Goal: Task Accomplishment & Management: Manage account settings

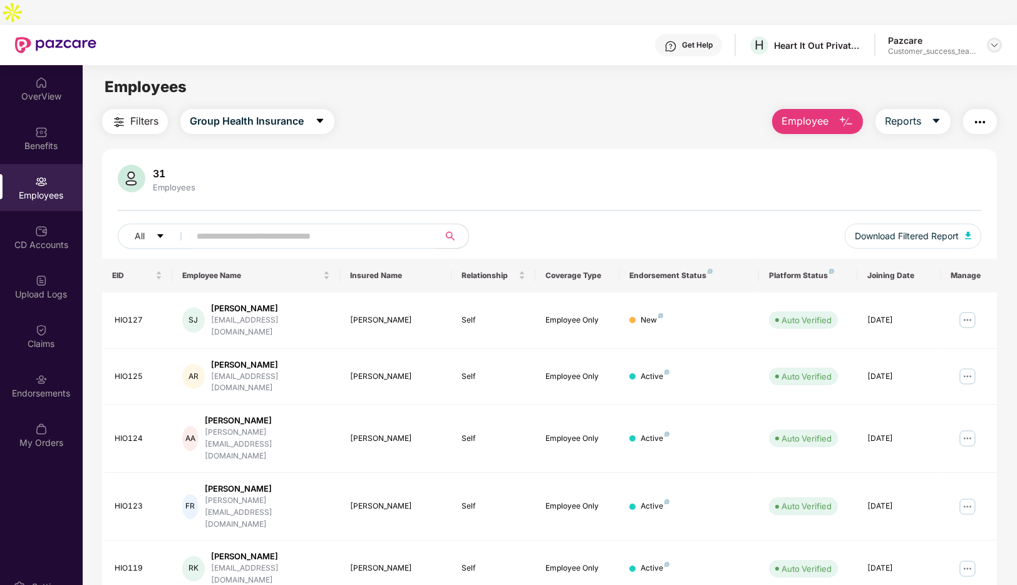
click at [996, 40] on img at bounding box center [994, 45] width 10 height 10
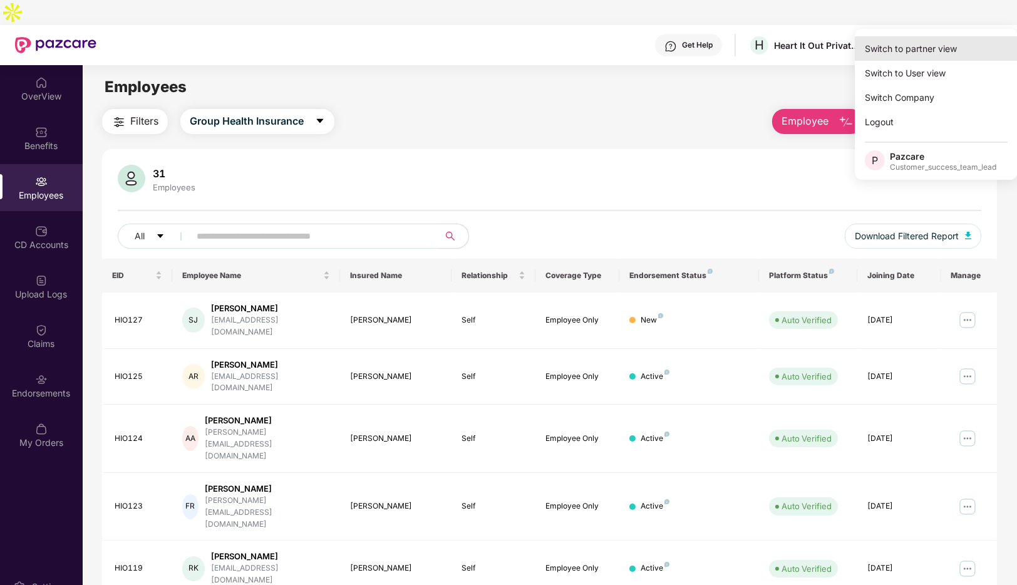
click at [910, 44] on div "Switch to partner view" at bounding box center [936, 48] width 163 height 24
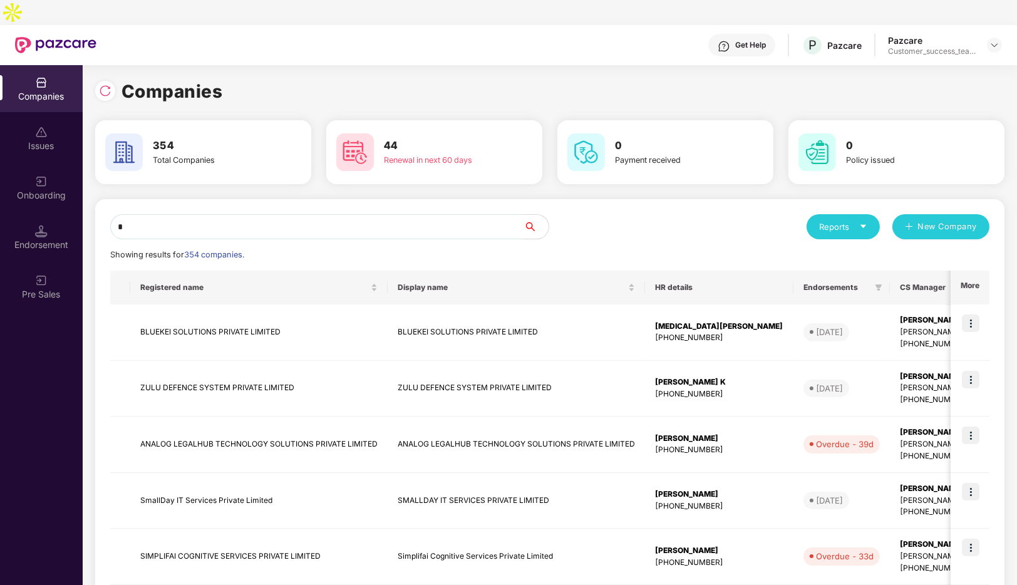
click at [175, 214] on input "*" at bounding box center [316, 226] width 413 height 25
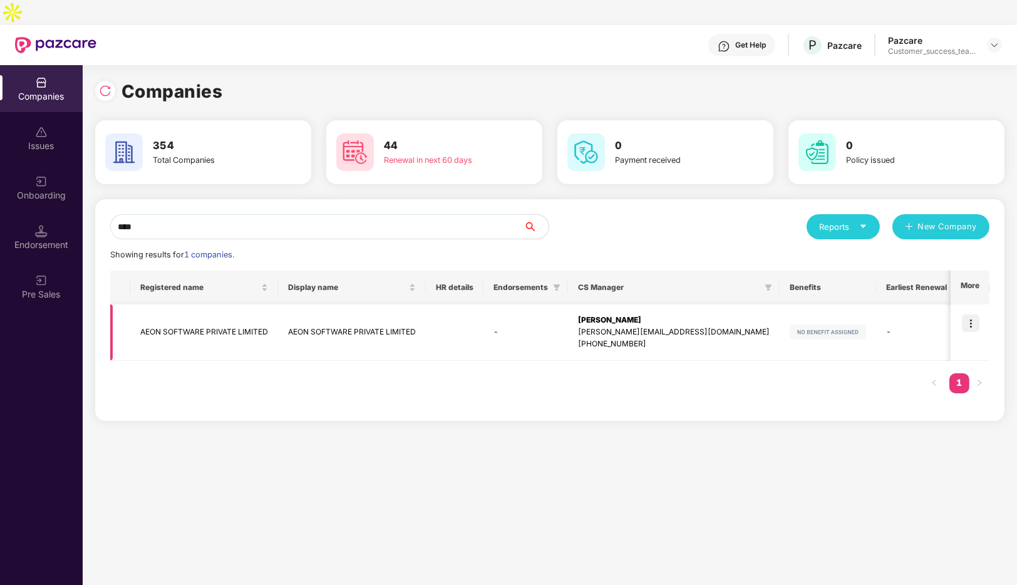
scroll to position [0, 123]
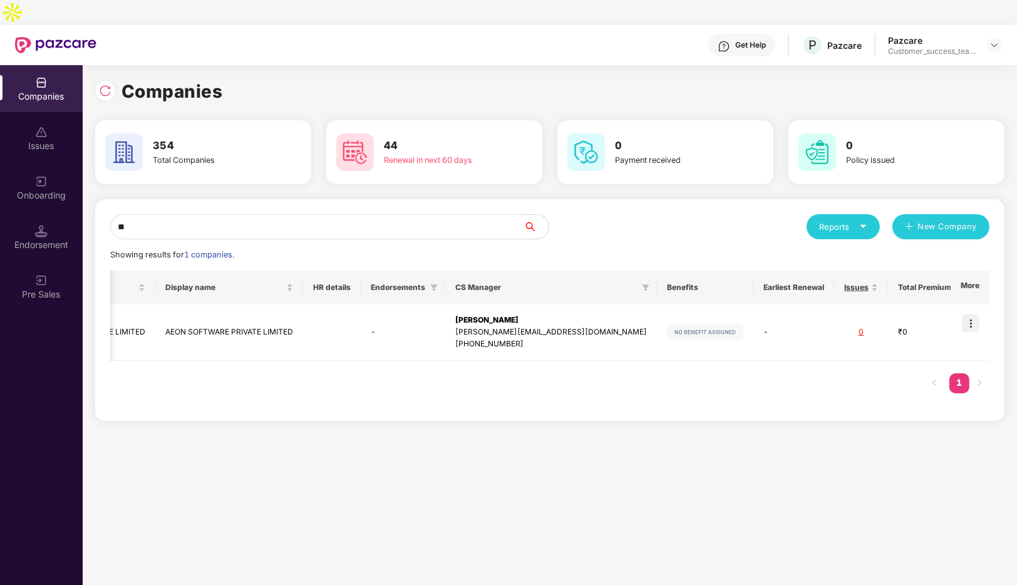
type input "*"
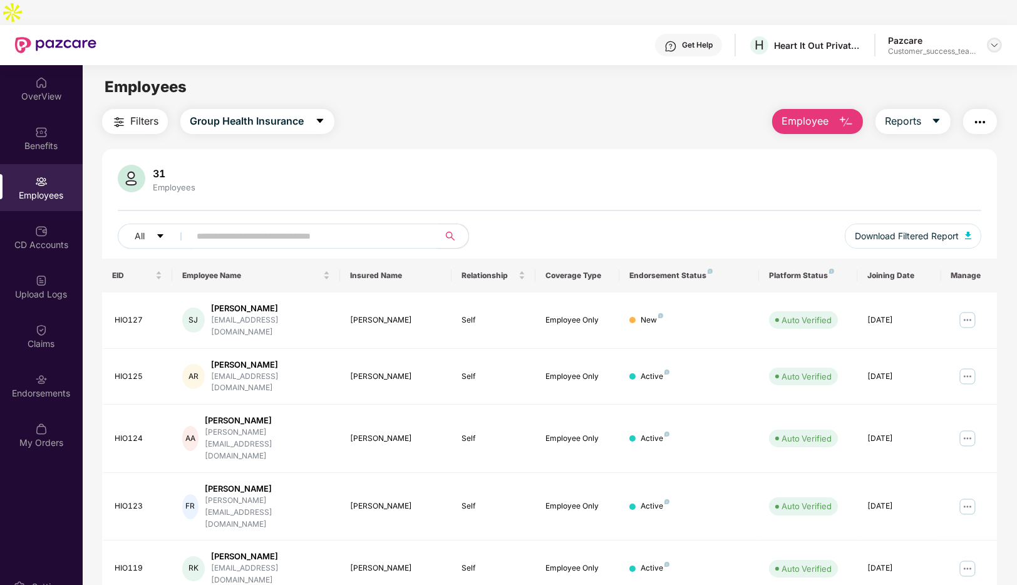
click at [993, 40] on img at bounding box center [994, 45] width 10 height 10
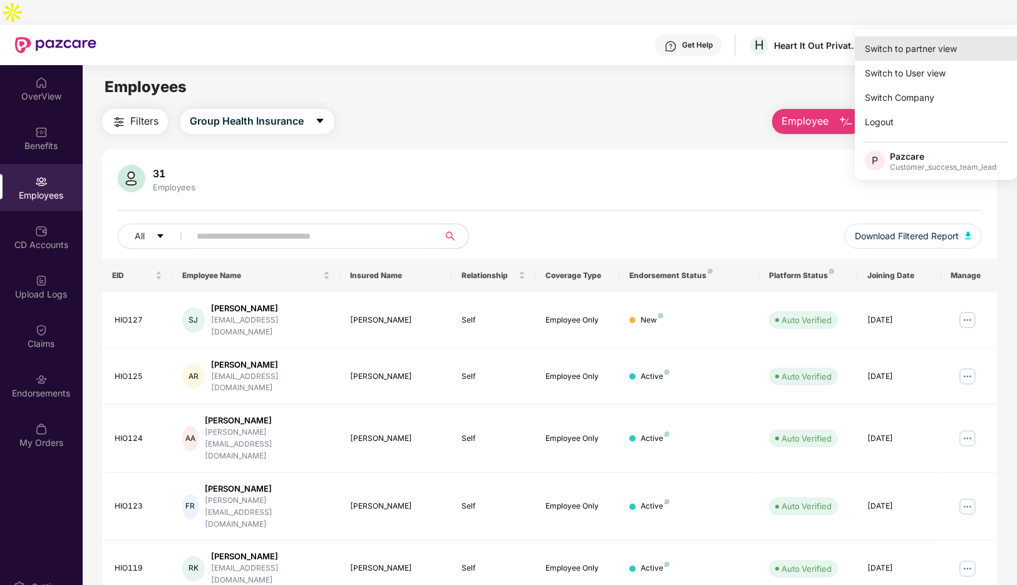
click at [911, 49] on div "Switch to partner view" at bounding box center [936, 48] width 163 height 24
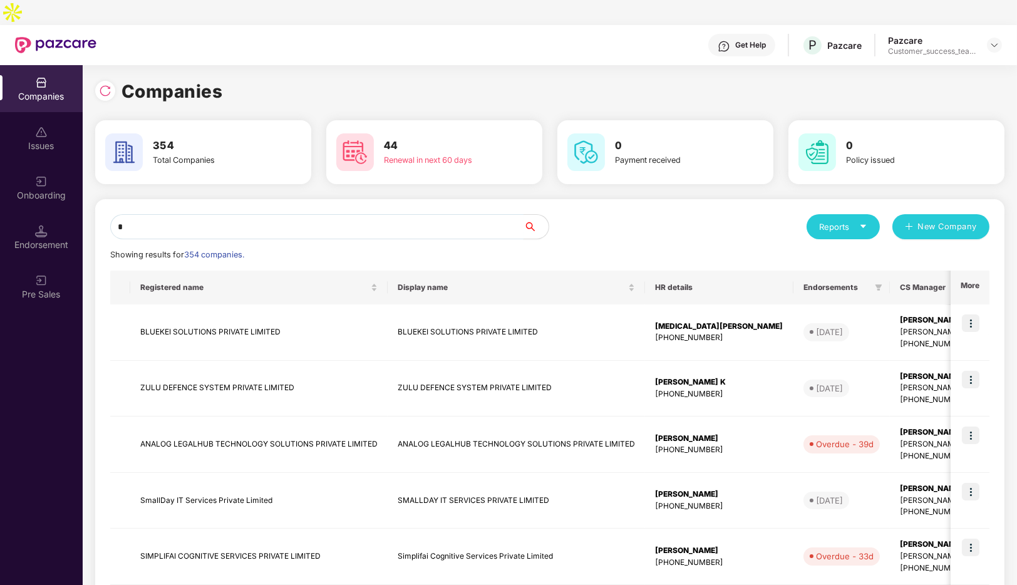
click at [189, 214] on input "*" at bounding box center [316, 226] width 413 height 25
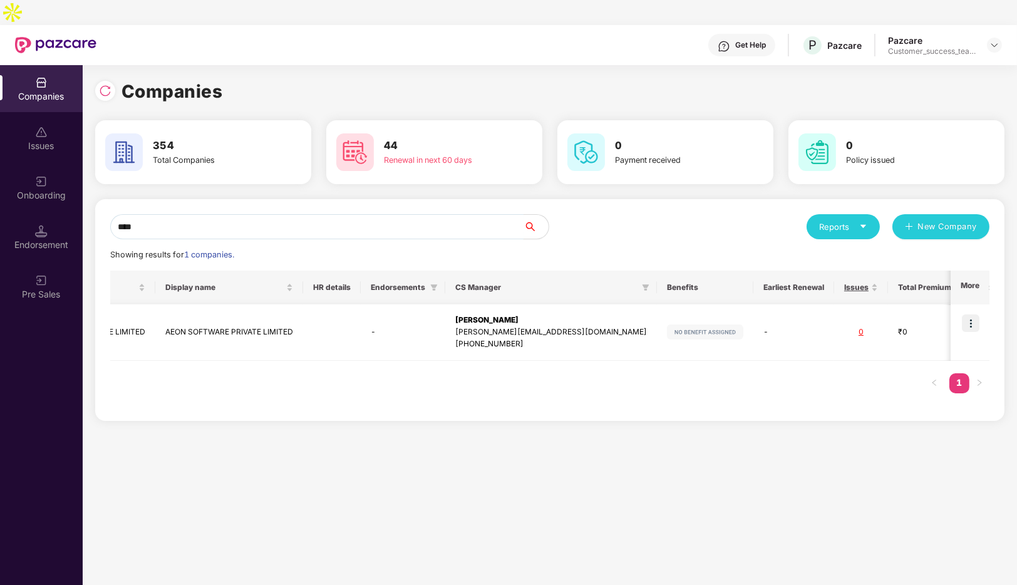
scroll to position [0, 0]
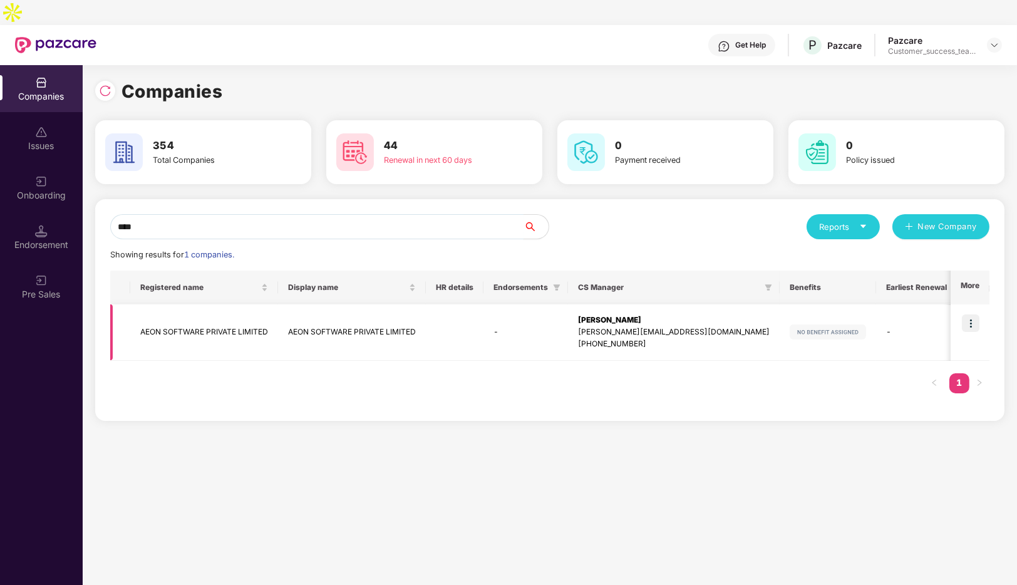
type input "****"
click at [974, 314] on img at bounding box center [971, 323] width 18 height 18
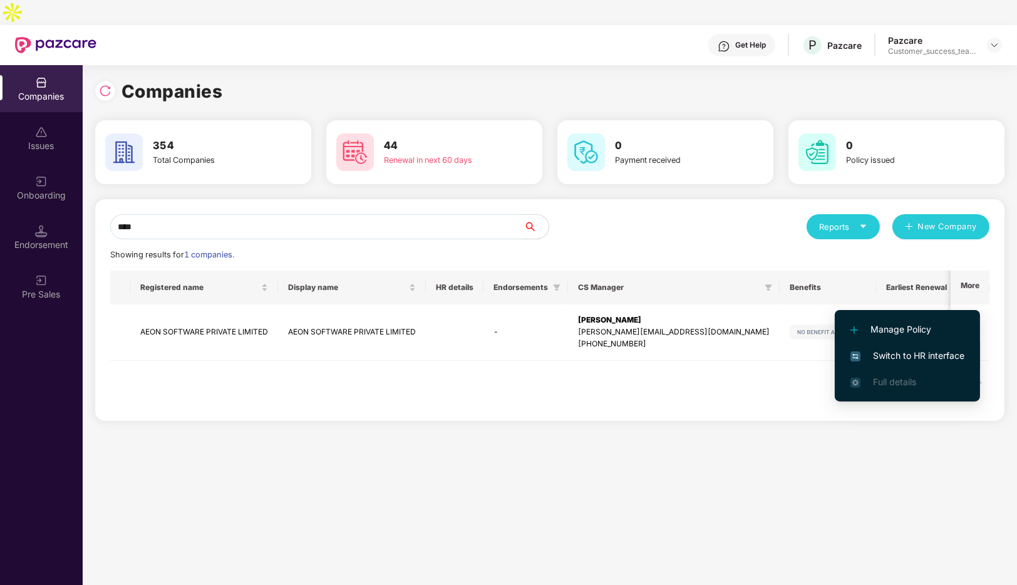
click at [885, 354] on span "Switch to HR interface" at bounding box center [907, 356] width 114 height 14
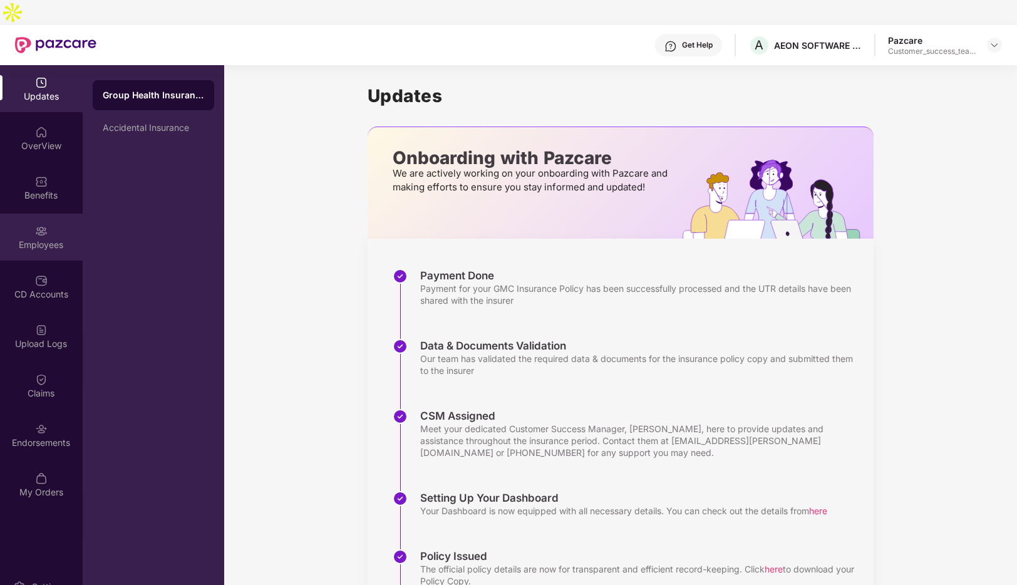
click at [42, 239] on div "Employees" at bounding box center [41, 245] width 83 height 13
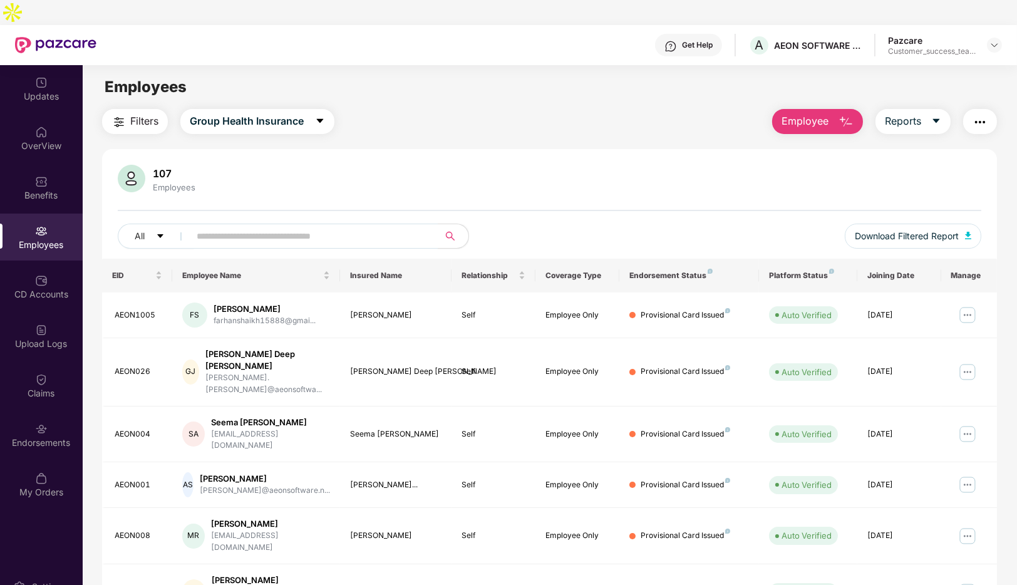
click at [914, 34] on div "Pazcare" at bounding box center [932, 40] width 88 height 12
click at [981, 115] on img "button" at bounding box center [979, 122] width 15 height 15
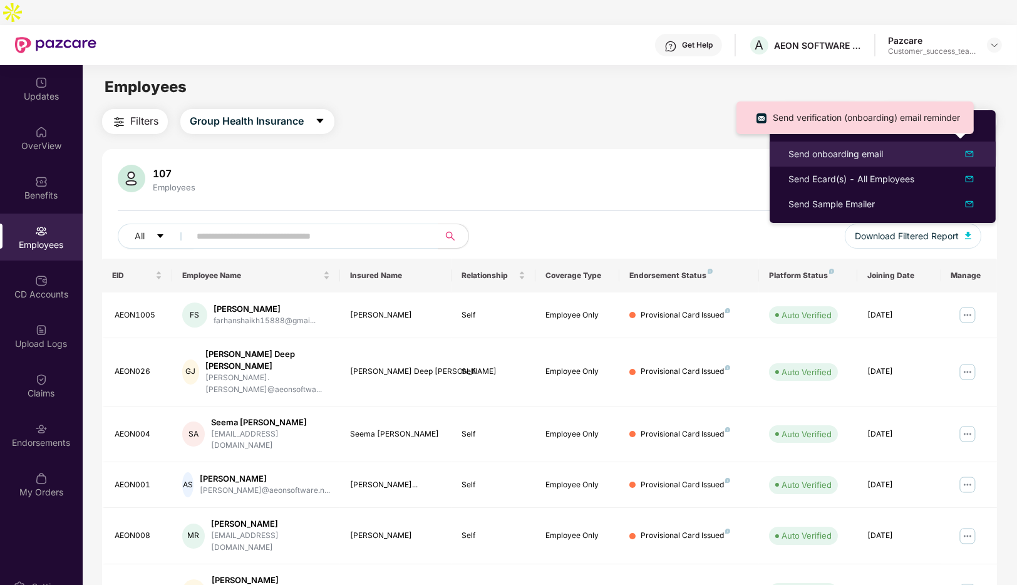
click at [969, 154] on img at bounding box center [969, 154] width 15 height 15
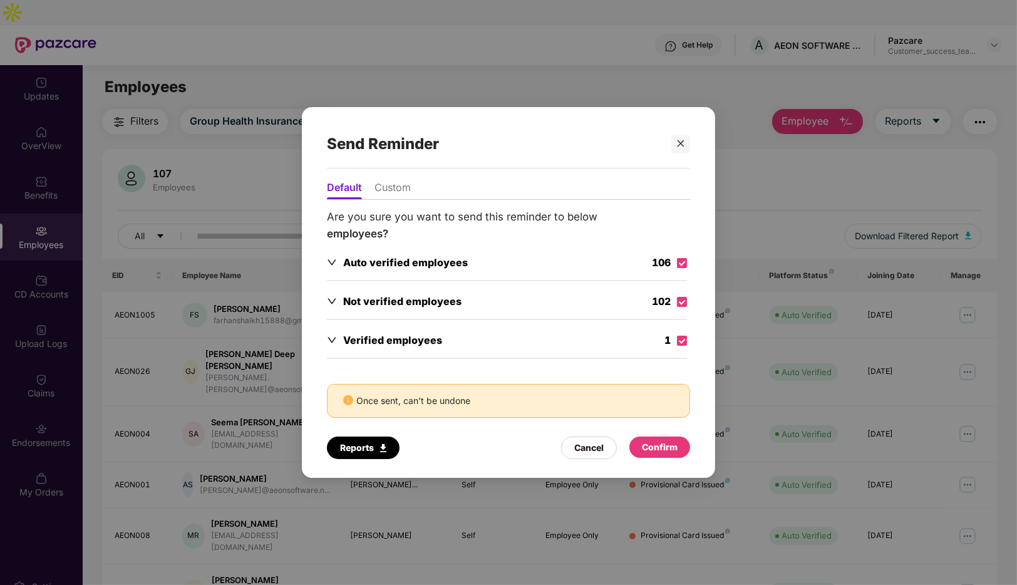
click at [656, 446] on div "Confirm" at bounding box center [660, 447] width 36 height 14
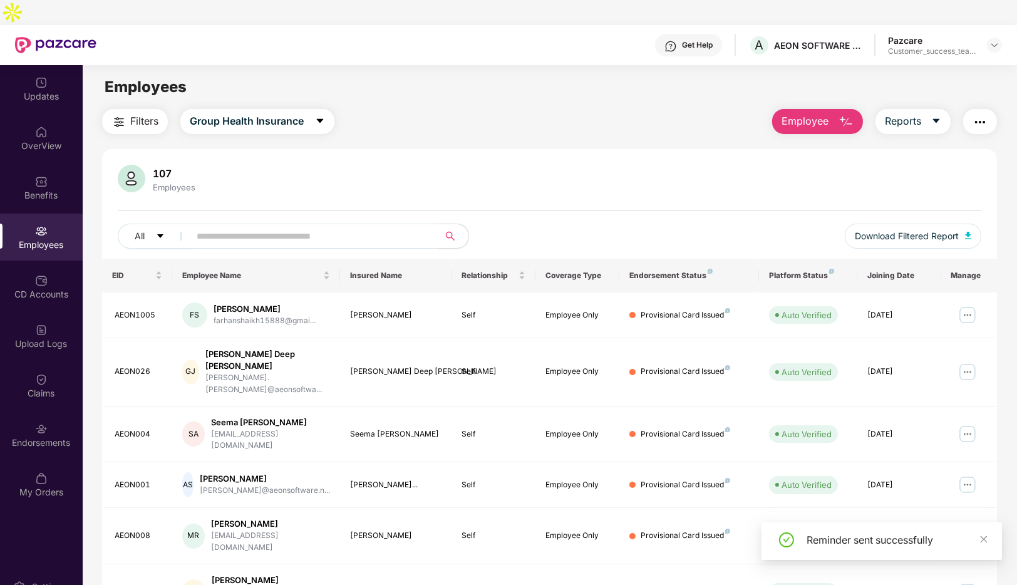
click at [981, 115] on img "button" at bounding box center [979, 122] width 15 height 15
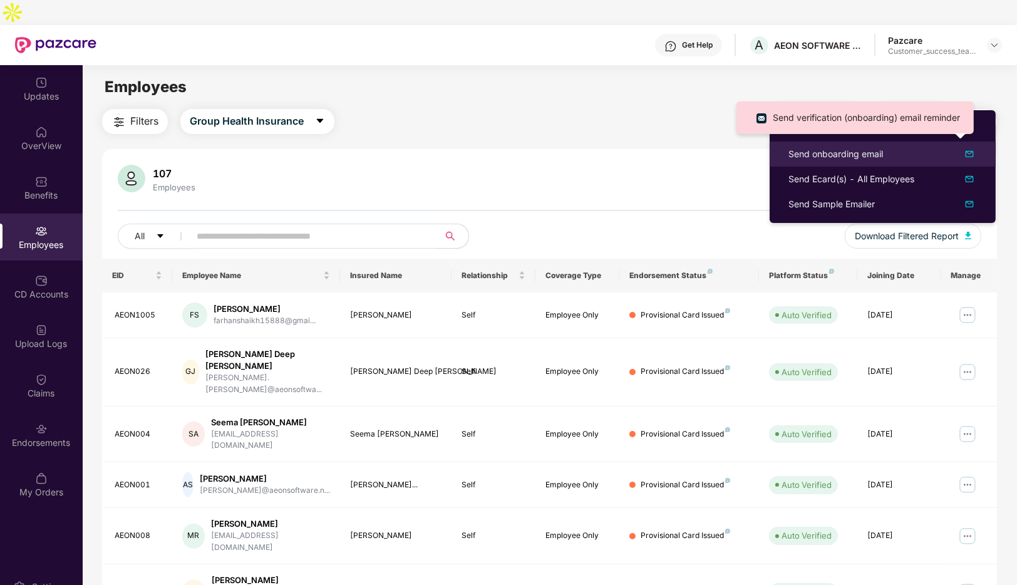
click at [858, 155] on div "Send onboarding email" at bounding box center [835, 154] width 95 height 14
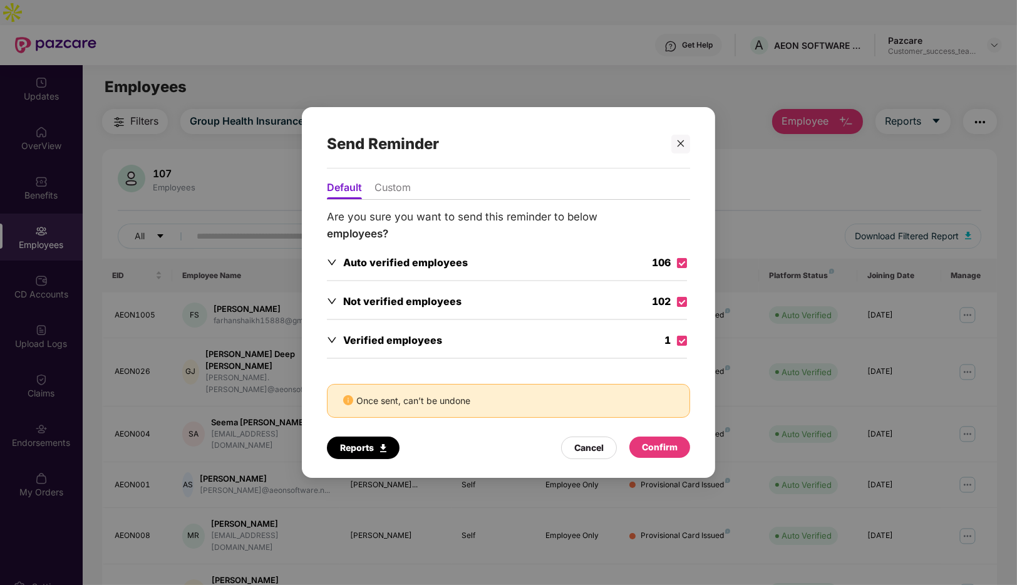
click at [657, 449] on div "Confirm" at bounding box center [660, 447] width 36 height 14
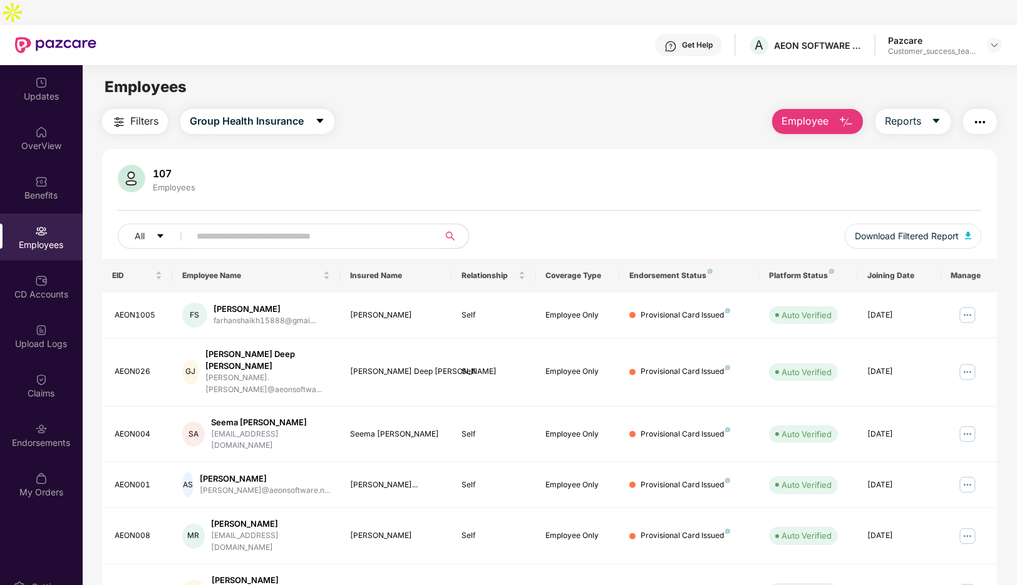
click at [262, 227] on input "text" at bounding box center [309, 236] width 225 height 19
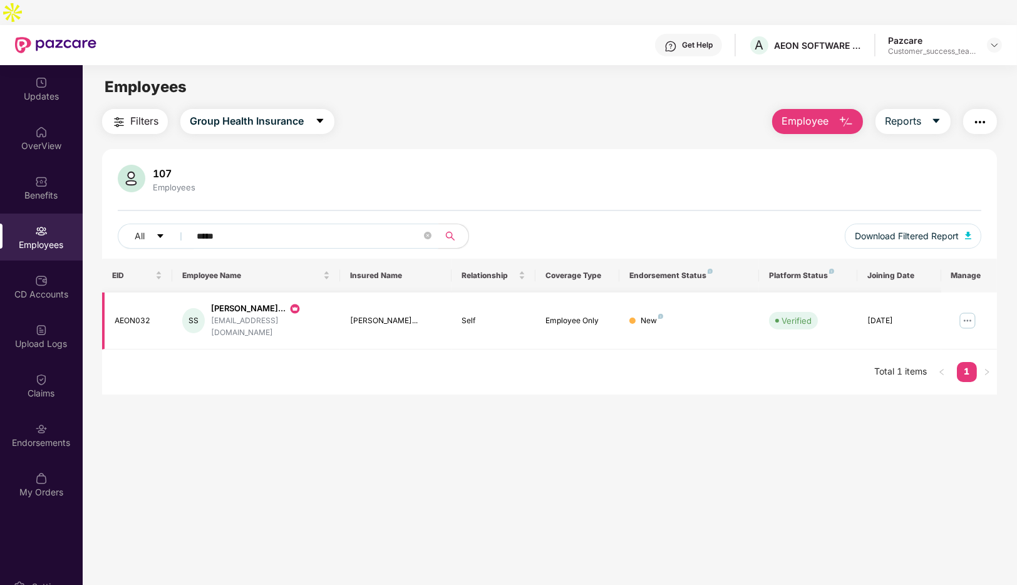
type input "*****"
click at [971, 311] on img at bounding box center [967, 321] width 20 height 20
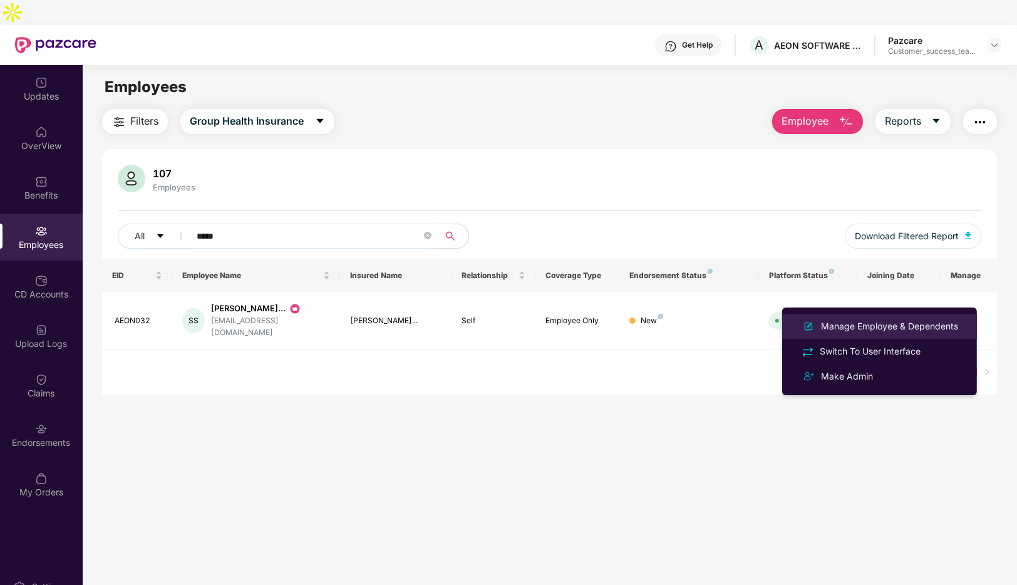
click at [880, 324] on div "Manage Employee & Dependents" at bounding box center [889, 326] width 142 height 14
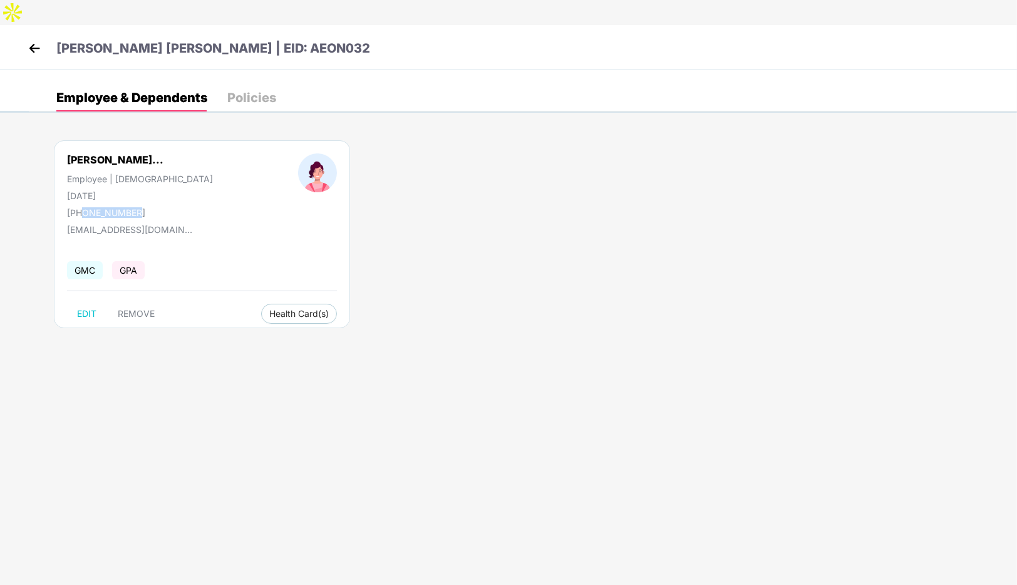
drag, startPoint x: 143, startPoint y: 188, endPoint x: 81, endPoint y: 187, distance: 62.0
click at [81, 207] on div "+919890037659" at bounding box center [140, 212] width 146 height 11
copy div "9890037659"
click at [31, 39] on img at bounding box center [34, 48] width 19 height 19
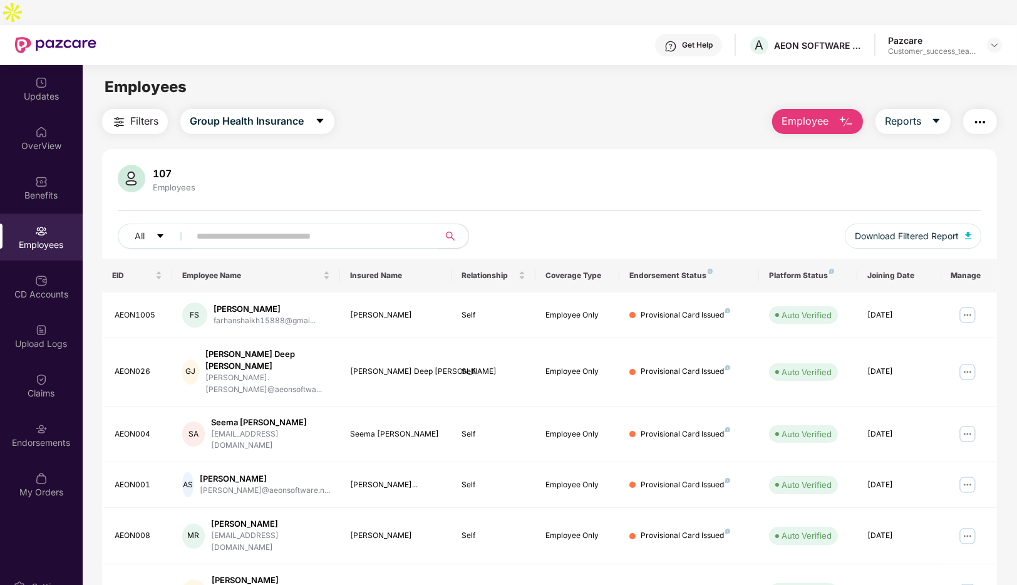
click at [299, 227] on input "text" at bounding box center [309, 236] width 225 height 19
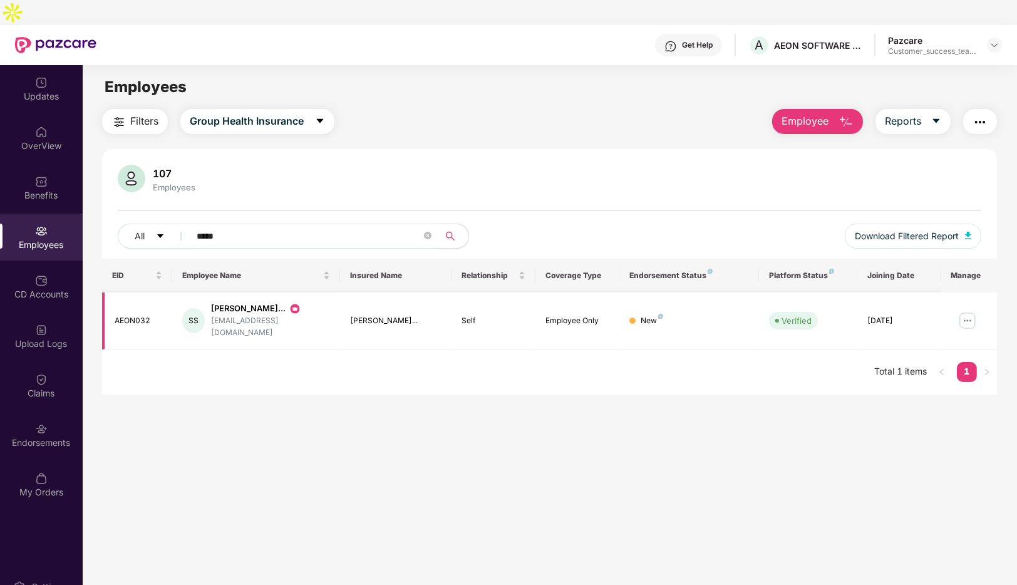
type input "*****"
click at [966, 311] on img at bounding box center [967, 321] width 20 height 20
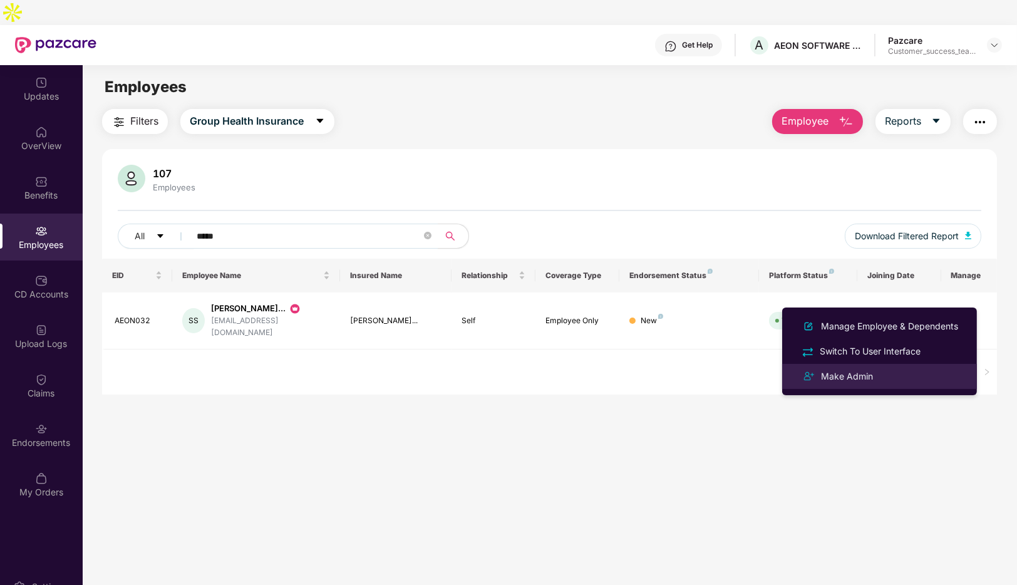
click at [832, 375] on div "Make Admin" at bounding box center [846, 376] width 57 height 14
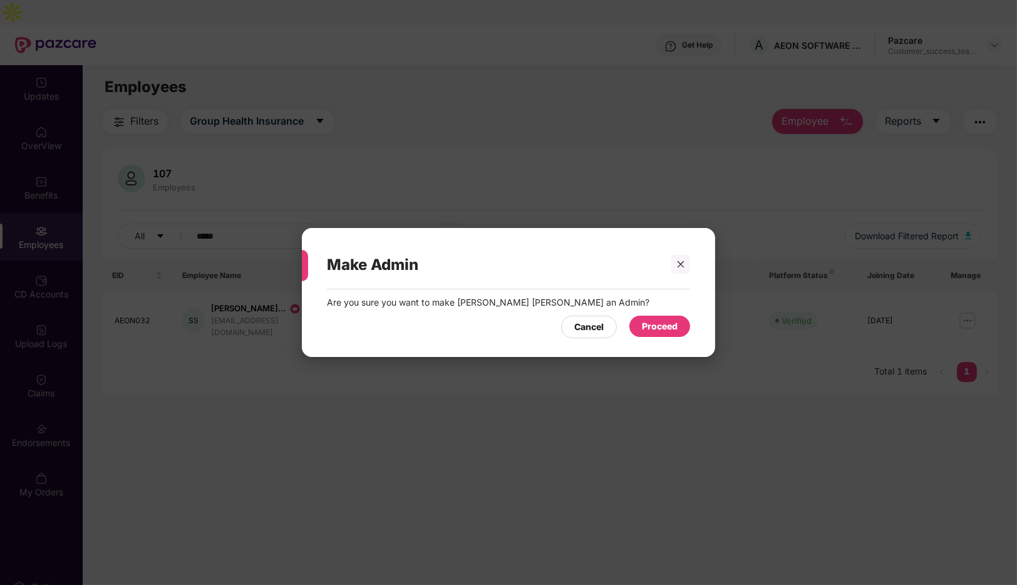
click at [671, 324] on div "Proceed" at bounding box center [660, 326] width 36 height 14
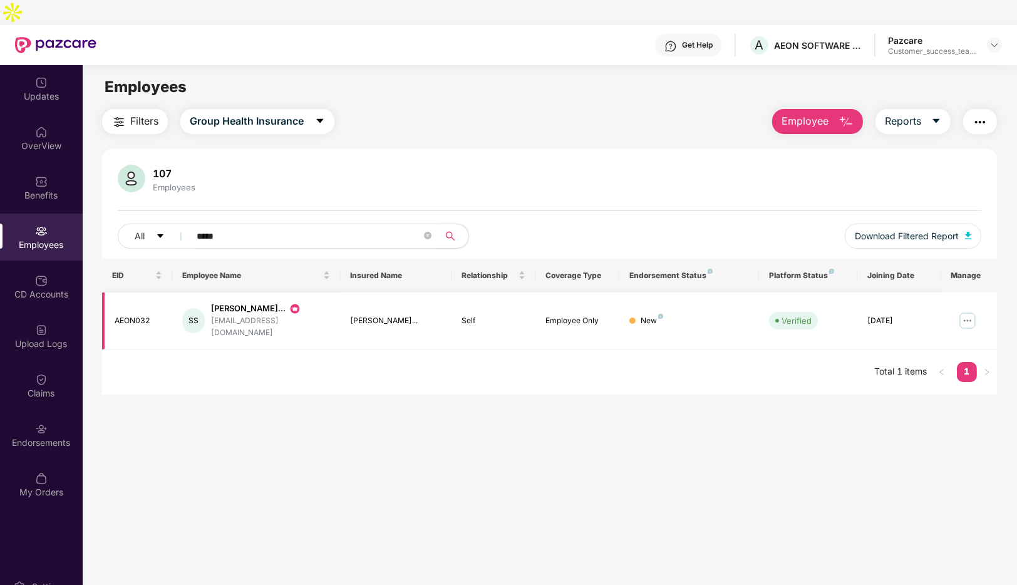
click at [961, 311] on img at bounding box center [967, 321] width 20 height 20
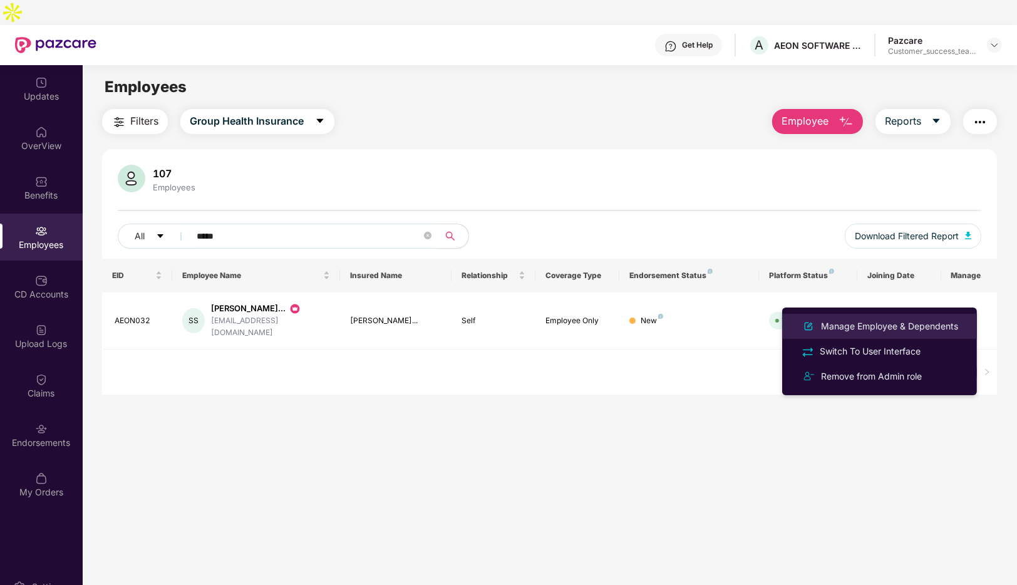
click at [890, 327] on div "Manage Employee & Dependents" at bounding box center [889, 326] width 142 height 14
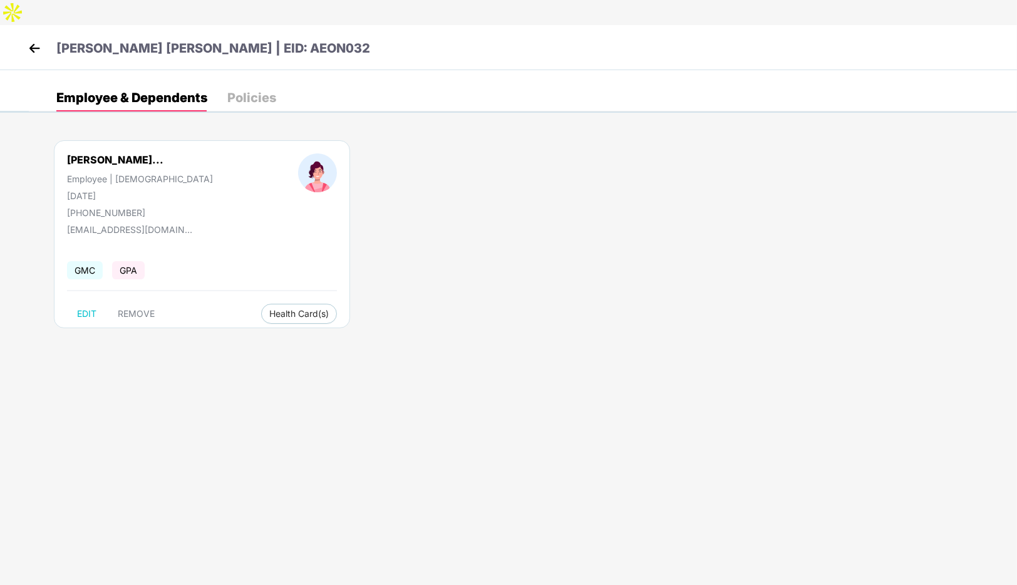
click at [29, 39] on img at bounding box center [34, 48] width 19 height 19
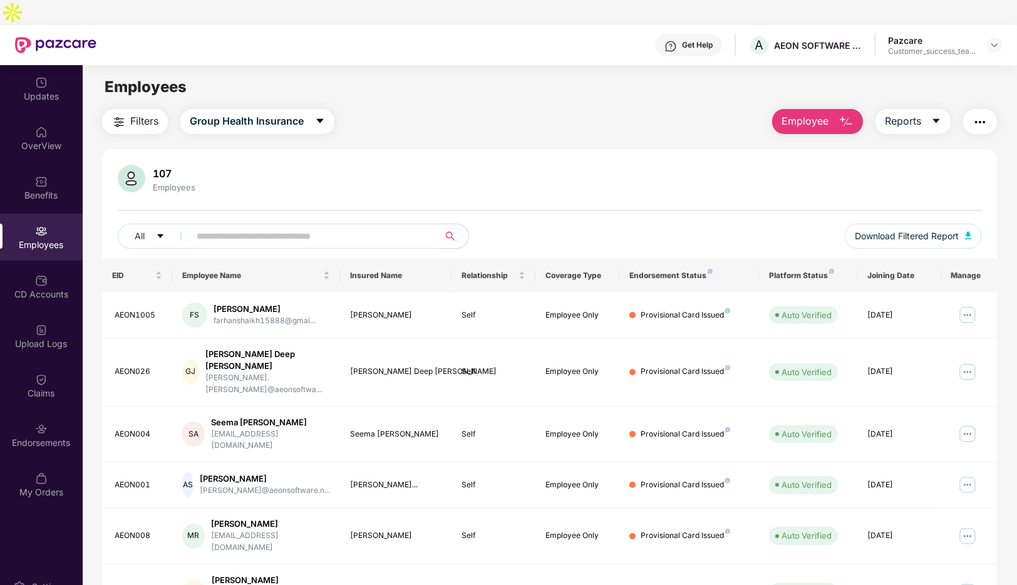
scroll to position [1, 0]
click at [994, 40] on img at bounding box center [994, 45] width 10 height 10
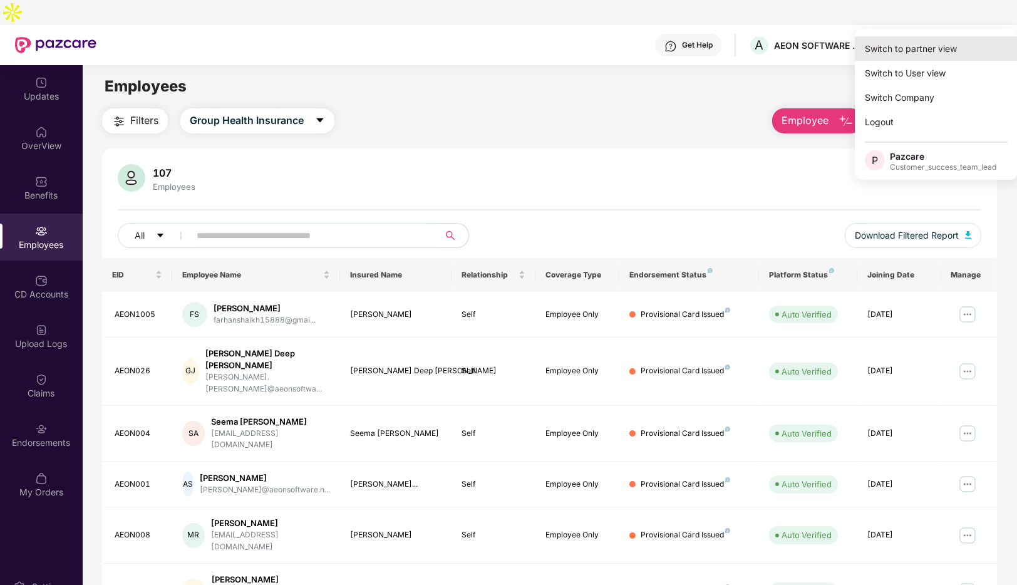
click at [920, 43] on div "Switch to partner view" at bounding box center [936, 48] width 163 height 24
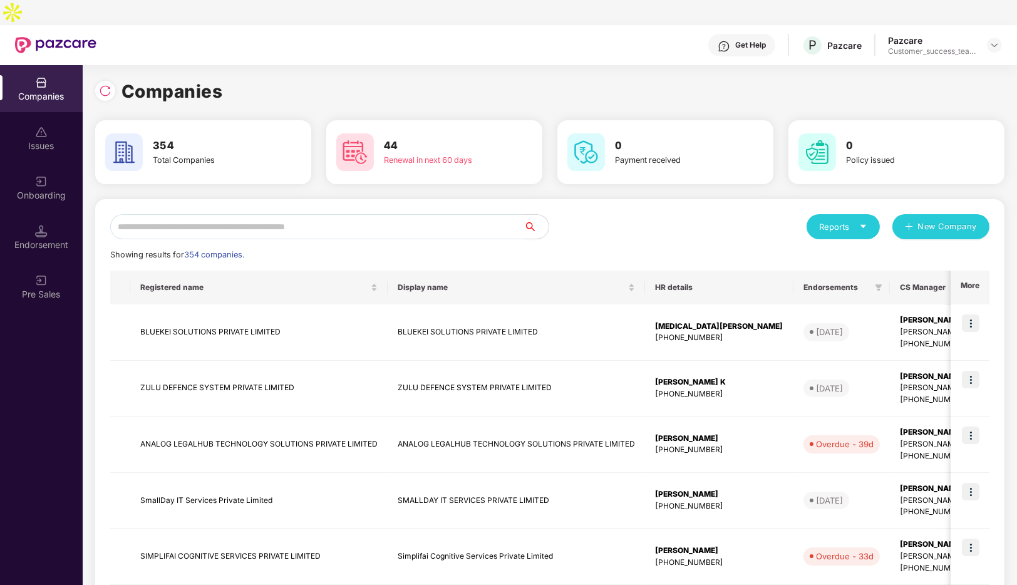
click at [311, 214] on input "text" at bounding box center [316, 226] width 413 height 25
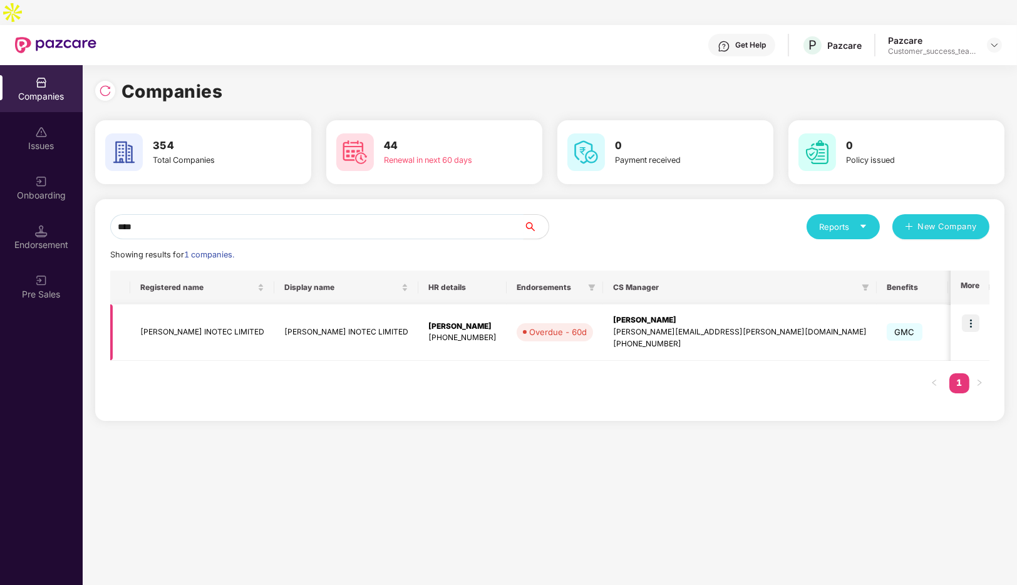
type input "****"
click at [972, 314] on img at bounding box center [971, 323] width 18 height 18
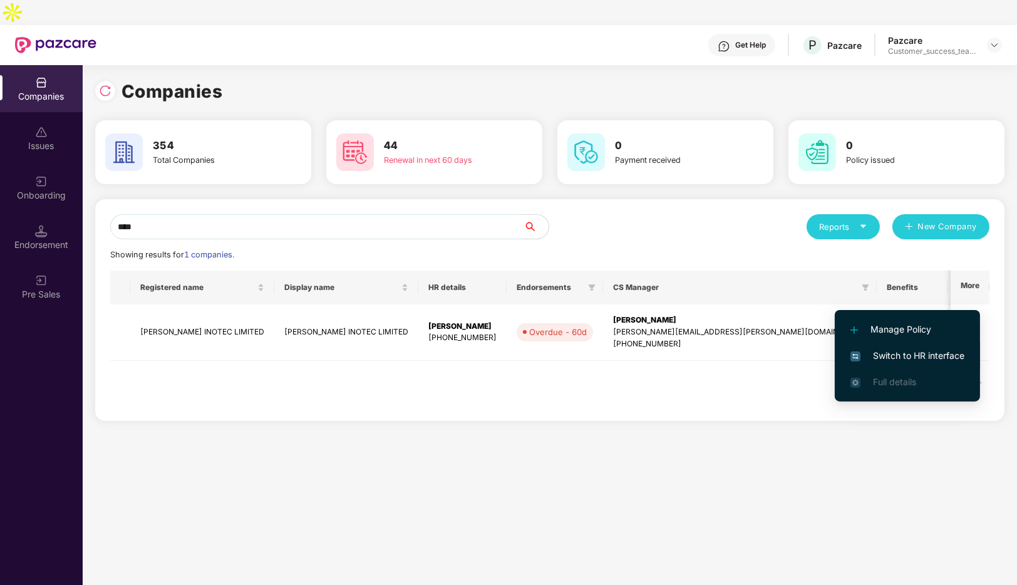
click at [880, 353] on span "Switch to HR interface" at bounding box center [907, 356] width 114 height 14
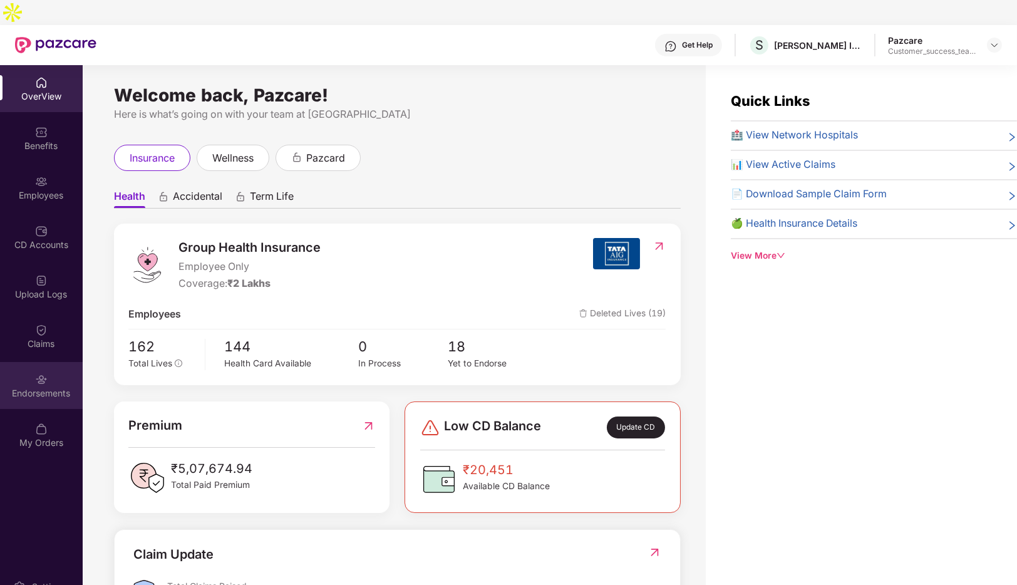
click at [45, 373] on img at bounding box center [41, 379] width 13 height 13
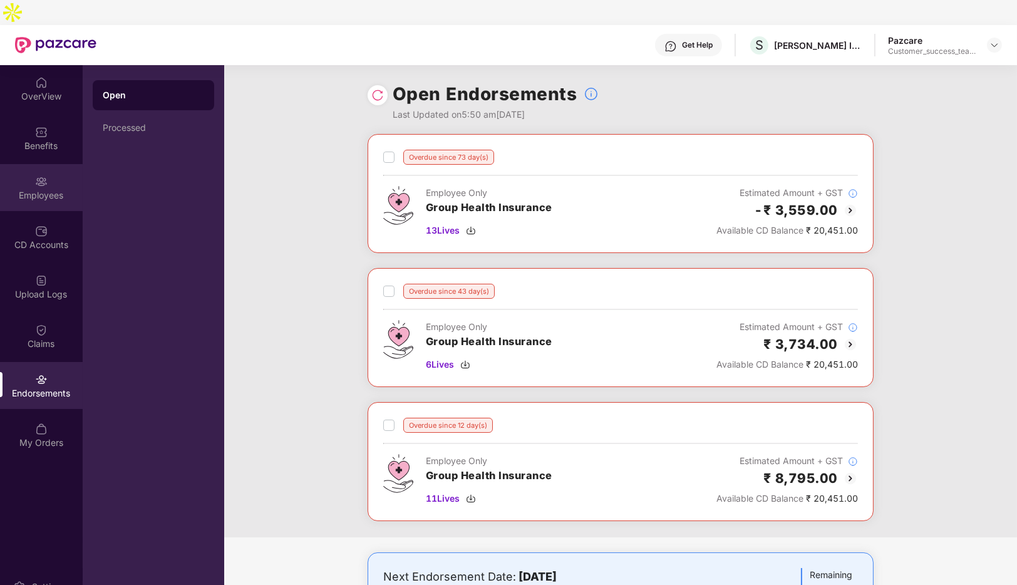
click at [34, 189] on div "Employees" at bounding box center [41, 195] width 83 height 13
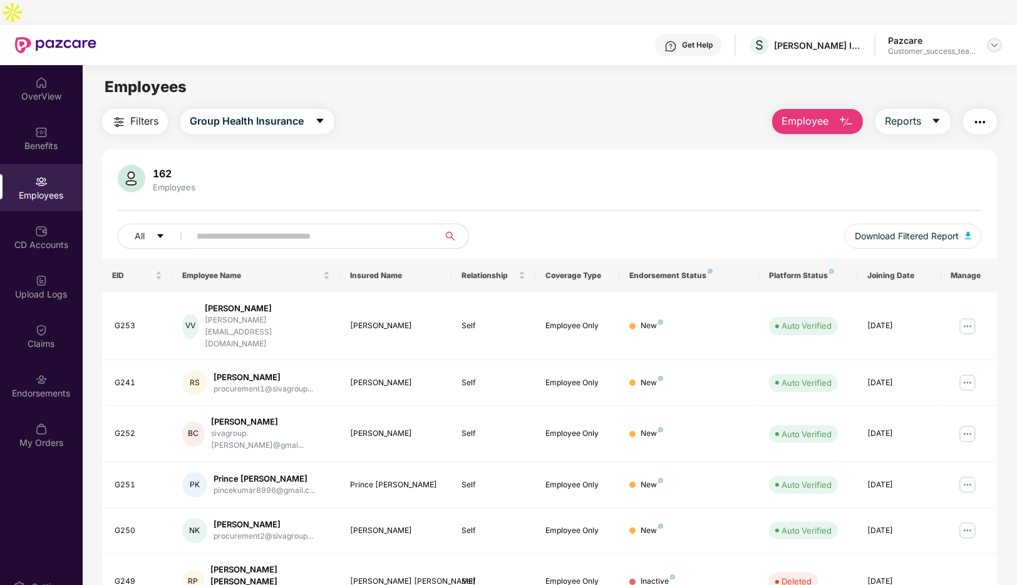
click at [997, 40] on img at bounding box center [994, 45] width 10 height 10
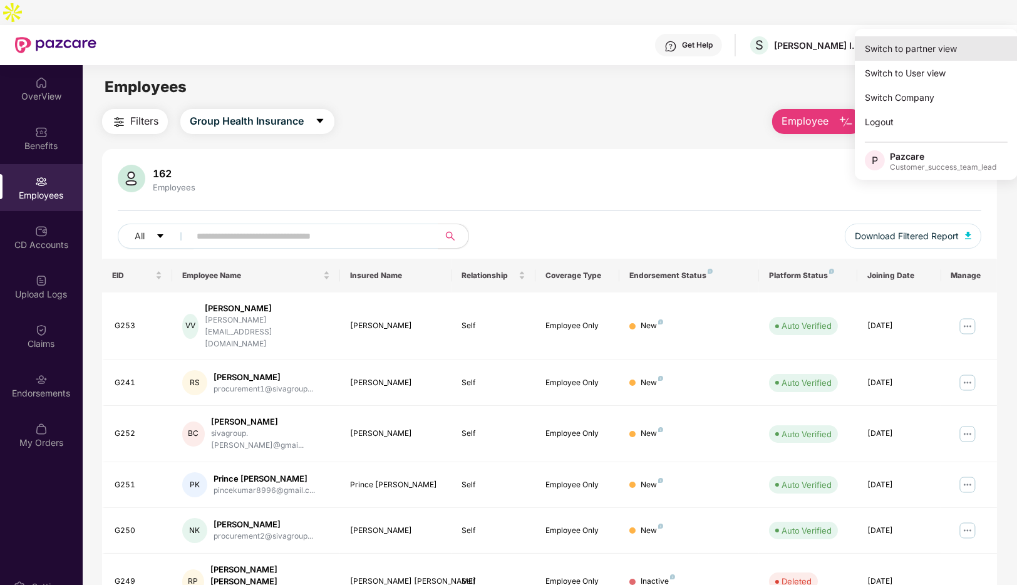
click at [916, 44] on div "Switch to partner view" at bounding box center [936, 48] width 163 height 24
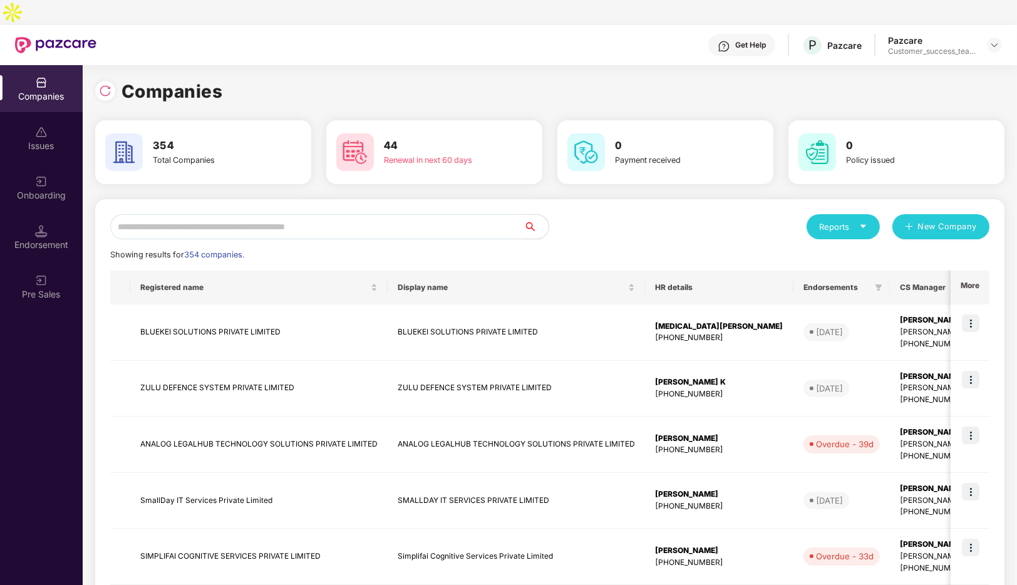
click at [378, 214] on input "text" at bounding box center [316, 226] width 413 height 25
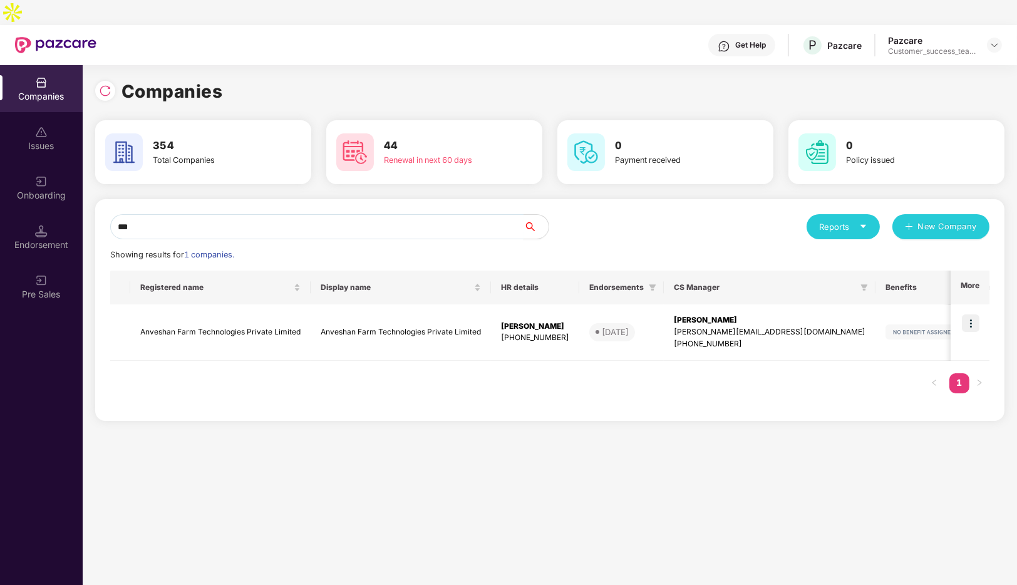
type input "***"
